Goal: Task Accomplishment & Management: Complete application form

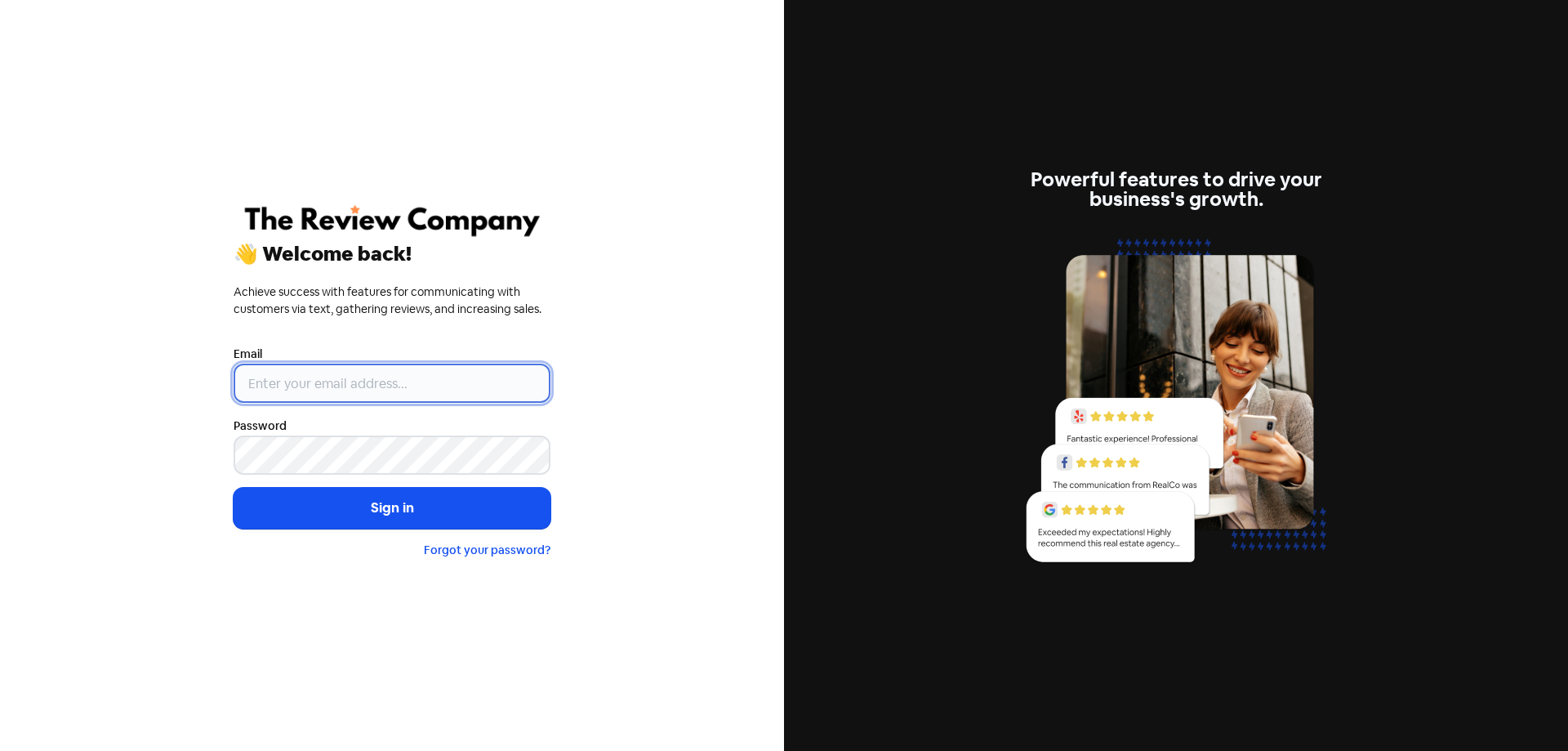
click at [421, 384] on input "email" at bounding box center [392, 383] width 317 height 40
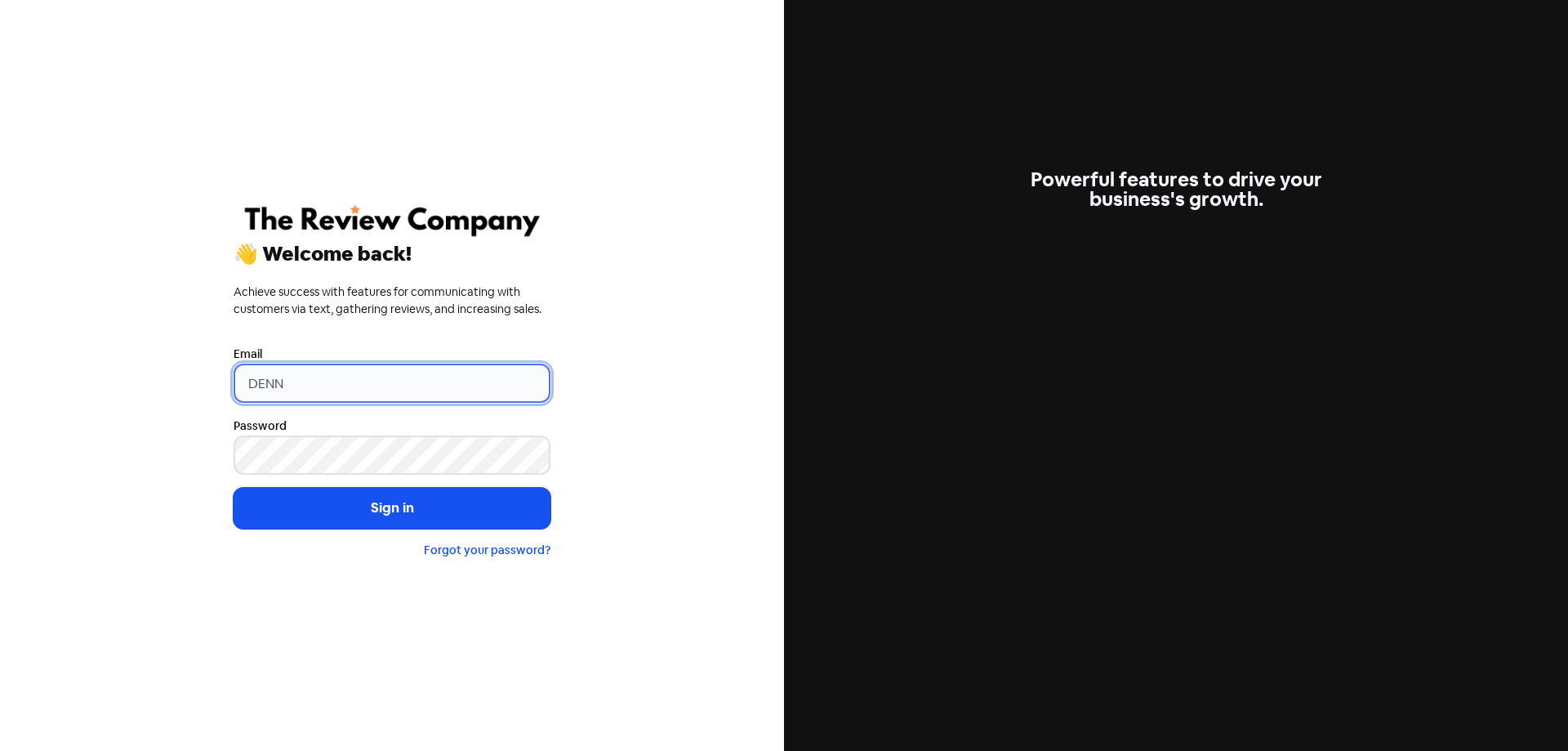
type input "[PERSON_NAME][EMAIL_ADDRESS][DOMAIN_NAME]"
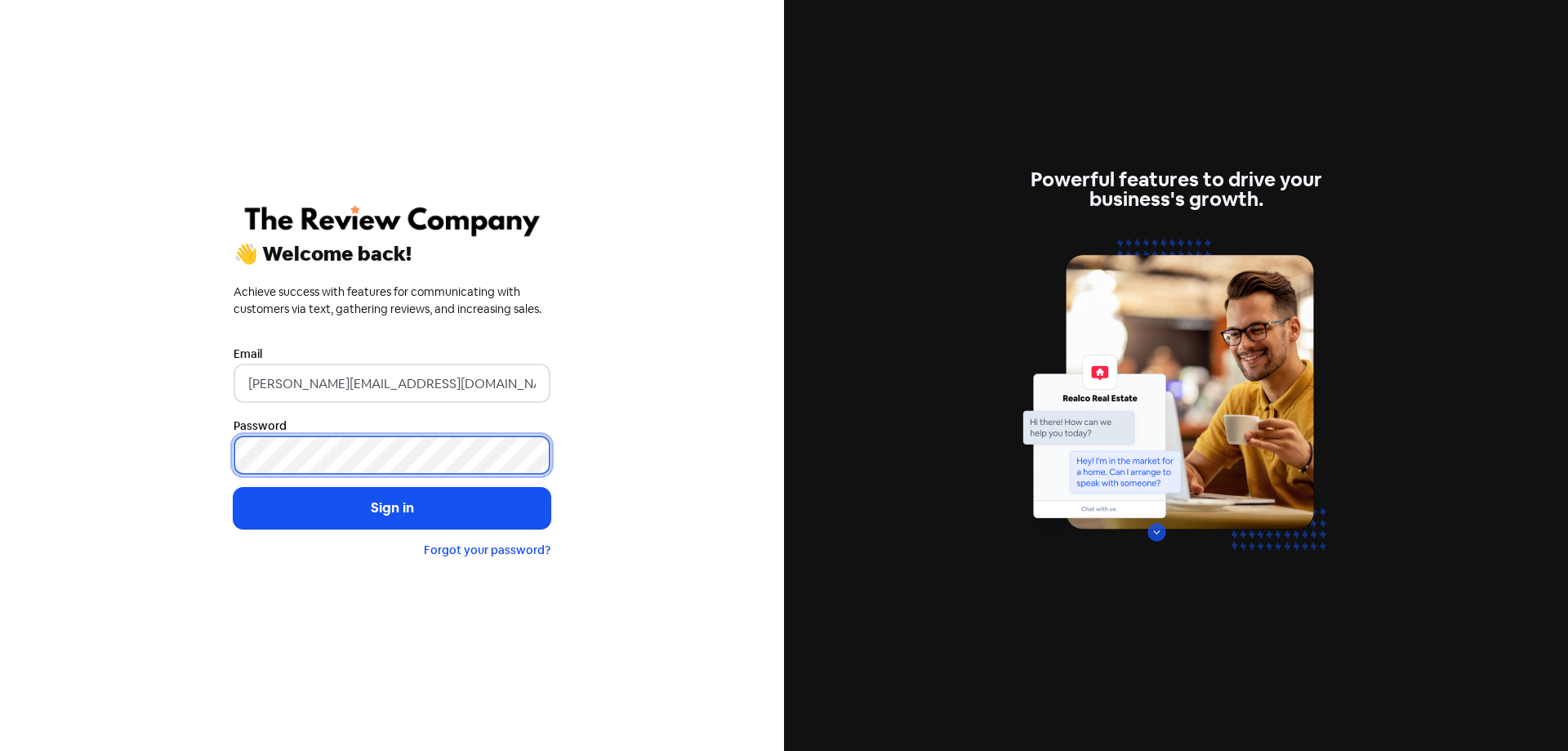
click at [233, 488] on button "Sign in" at bounding box center [392, 508] width 317 height 40
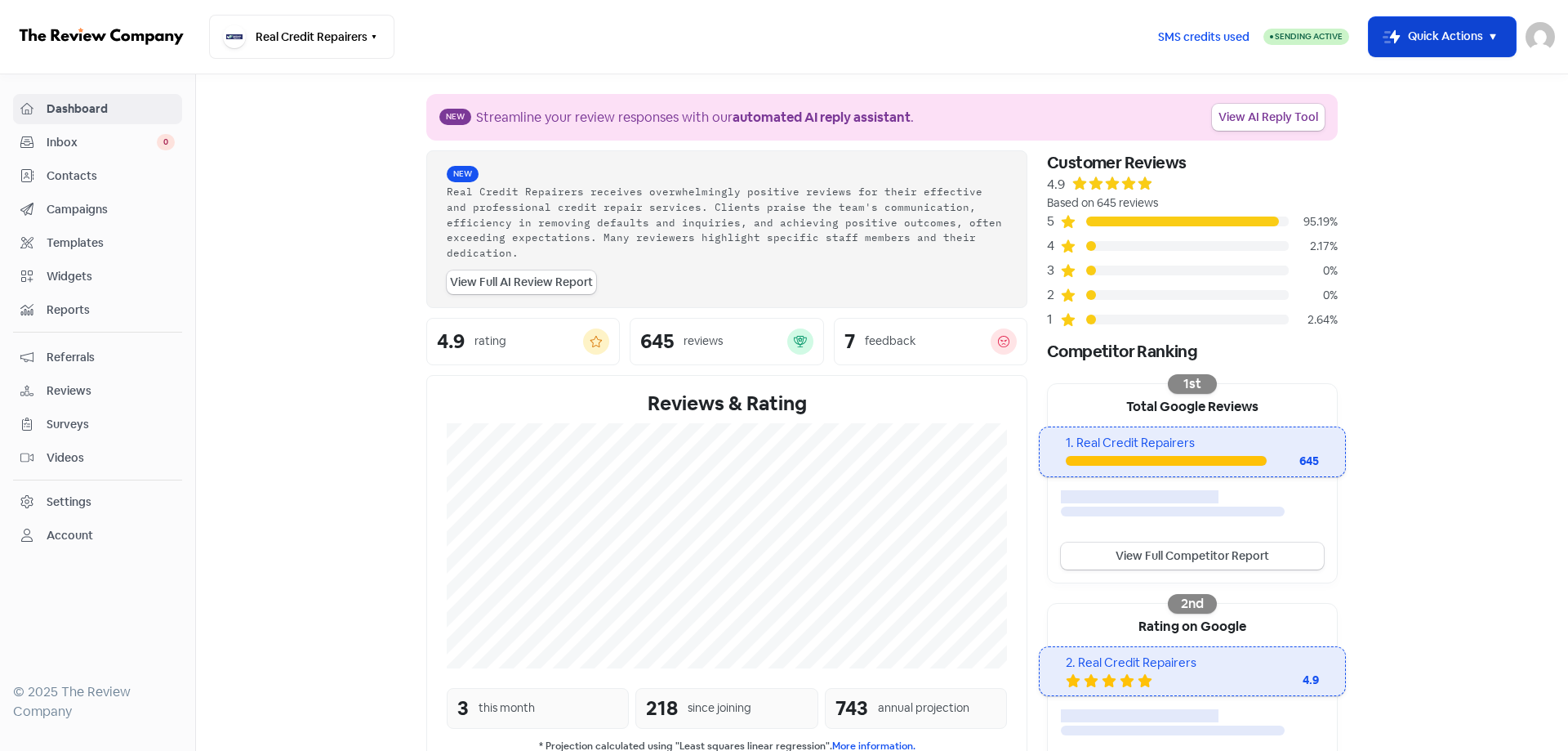
click at [1496, 34] on icon "button" at bounding box center [1492, 37] width 5 height 5
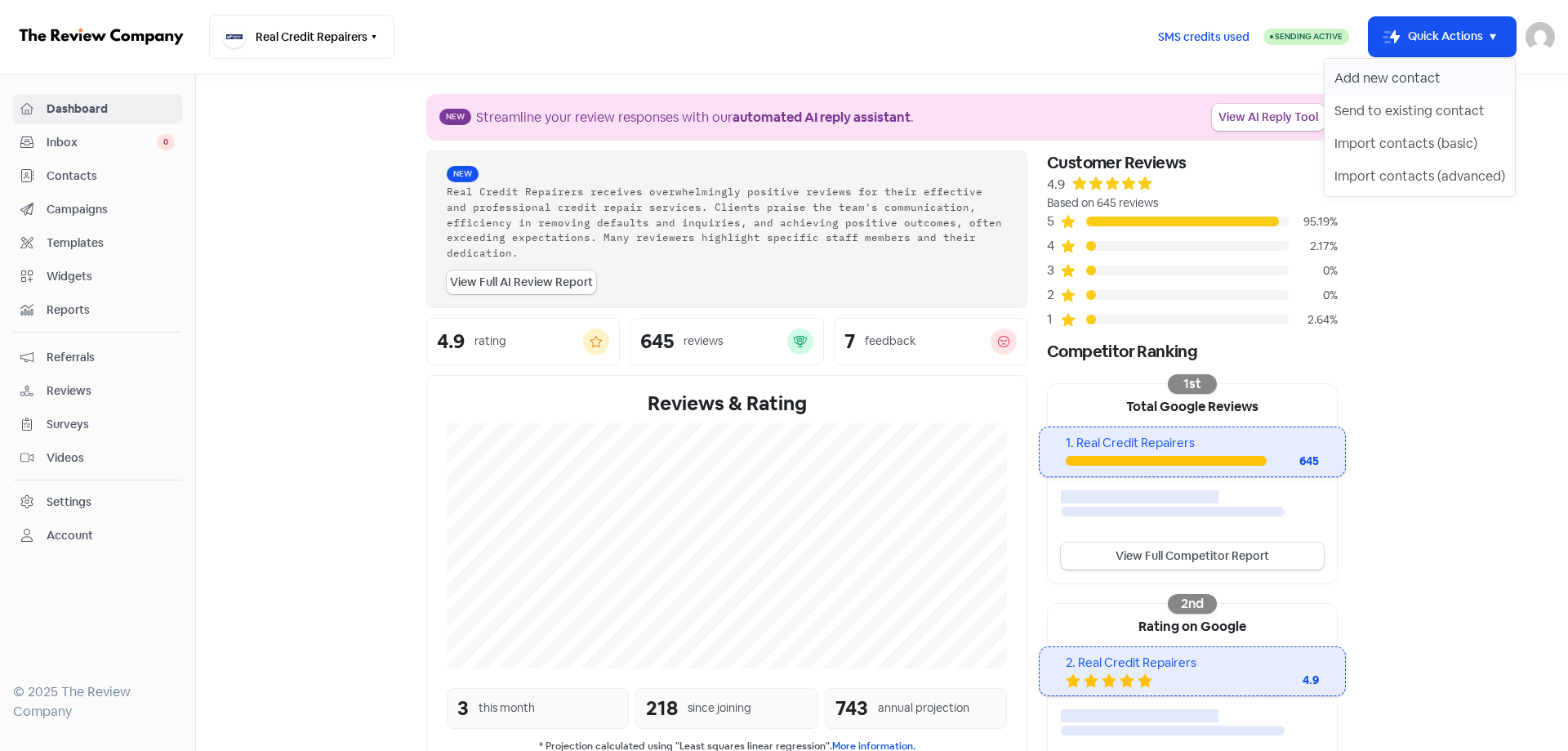
click at [1402, 73] on button "Add new contact" at bounding box center [1420, 78] width 190 height 33
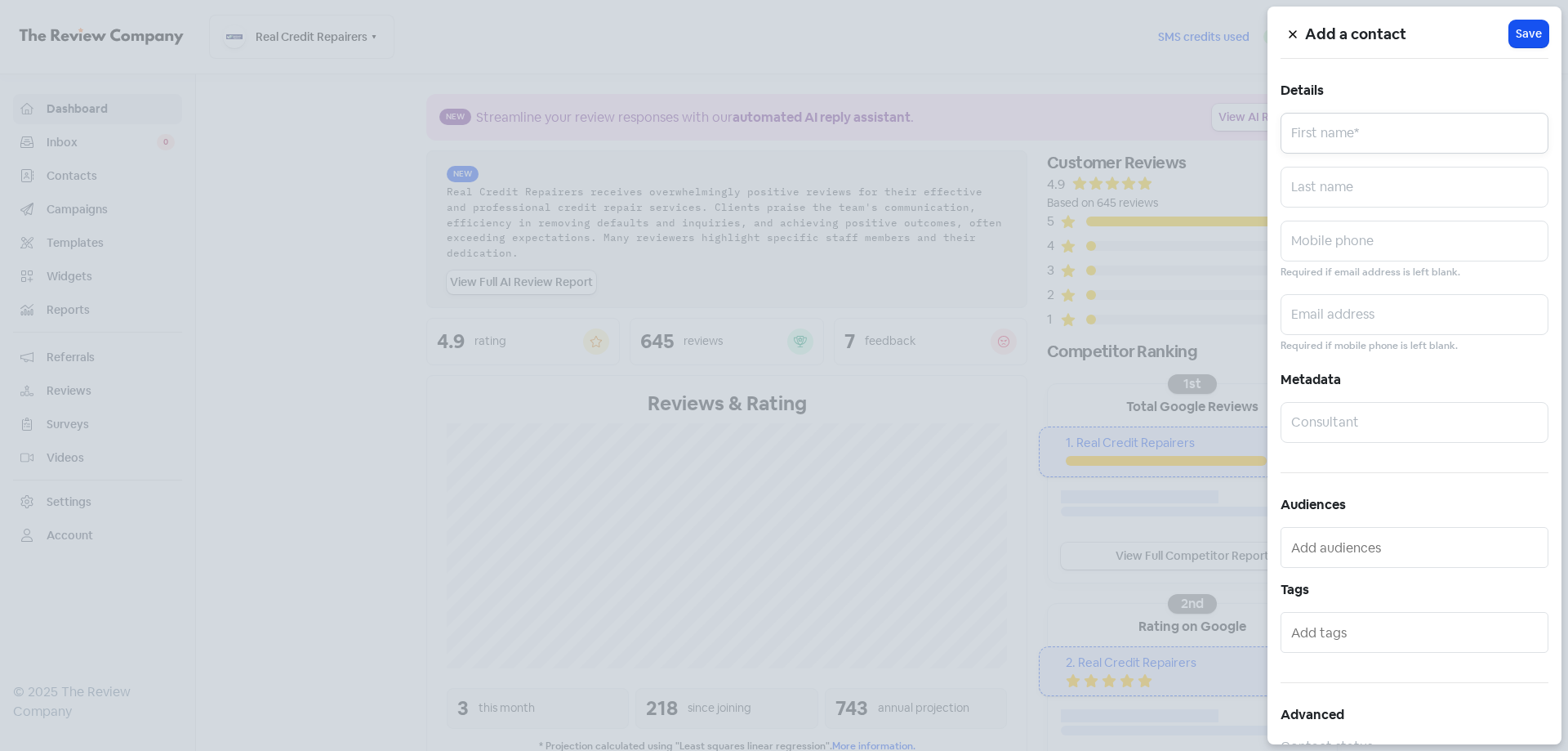
click at [1361, 134] on input "text" at bounding box center [1415, 133] width 268 height 40
type input "[PERSON_NAME]"
type input "MACKAY"
paste input "0400019834"
type input "0400019834"
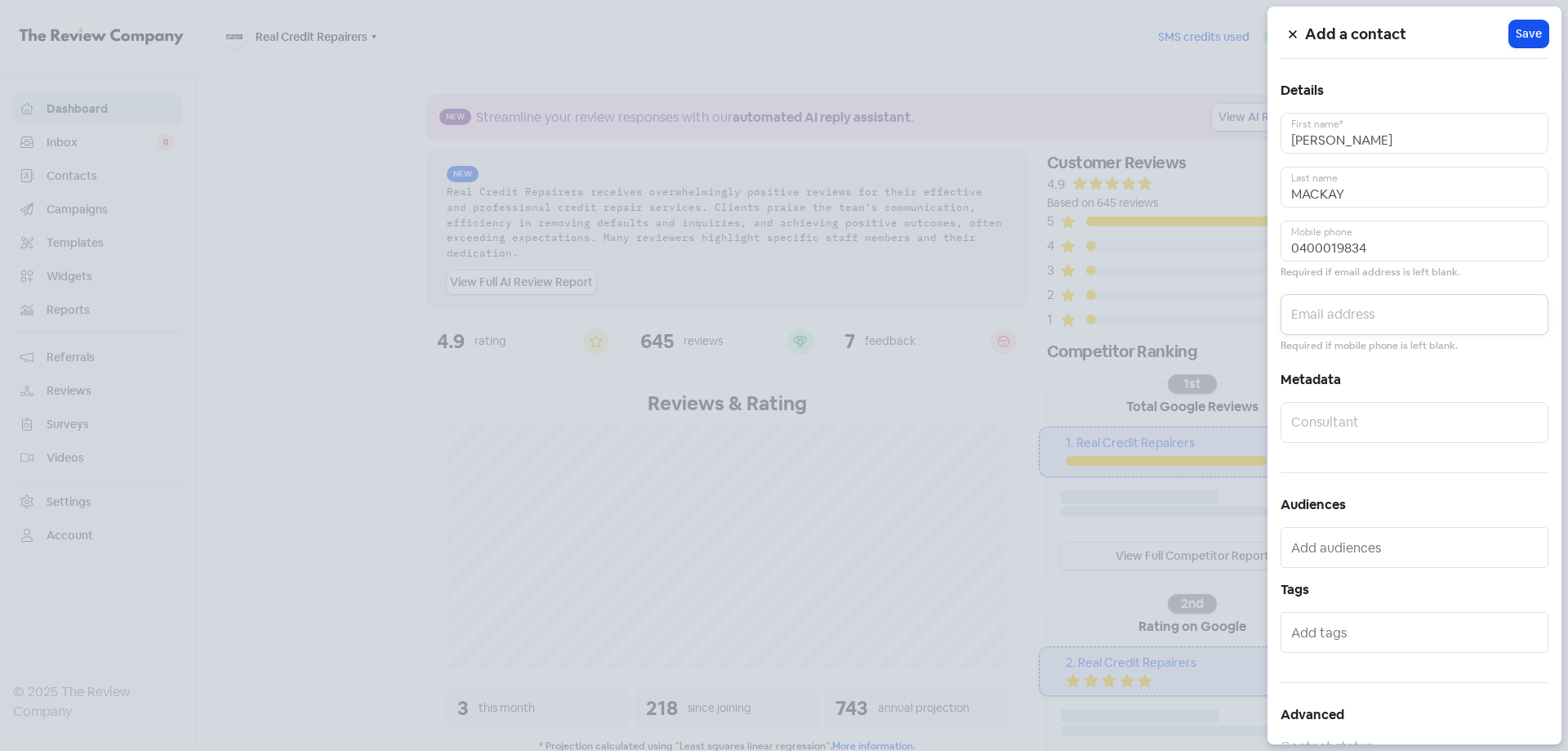
paste input "[EMAIL_ADDRESS][DOMAIN_NAME]"
type input "[EMAIL_ADDRESS][DOMAIN_NAME]"
click at [1534, 26] on span "Save" at bounding box center [1529, 33] width 26 height 17
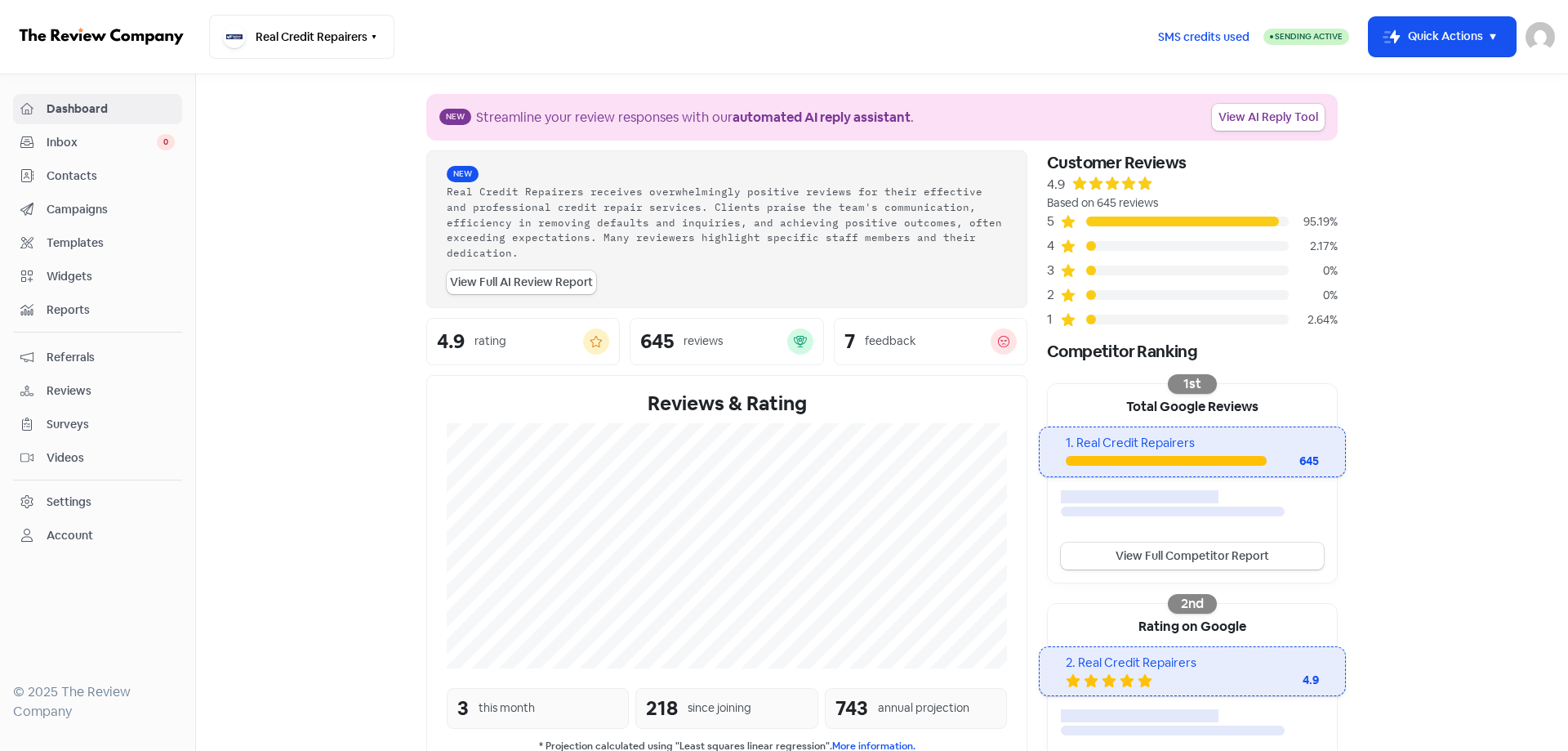
click at [303, 553] on section "New Streamline your review responses with our automated AI reply assistant . Vi…" at bounding box center [882, 546] width 1373 height 945
